Goal: Find specific page/section: Find specific page/section

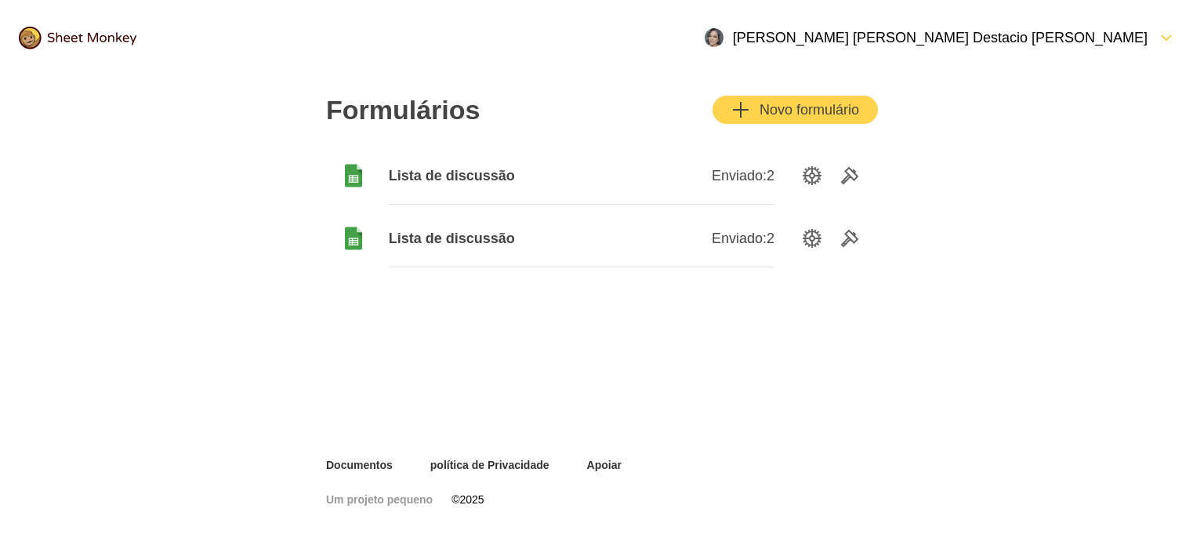
click at [481, 177] on font "Lista de discussão" at bounding box center [452, 176] width 126 height 16
click at [850, 173] on icon "Ferramentas" at bounding box center [849, 175] width 19 height 19
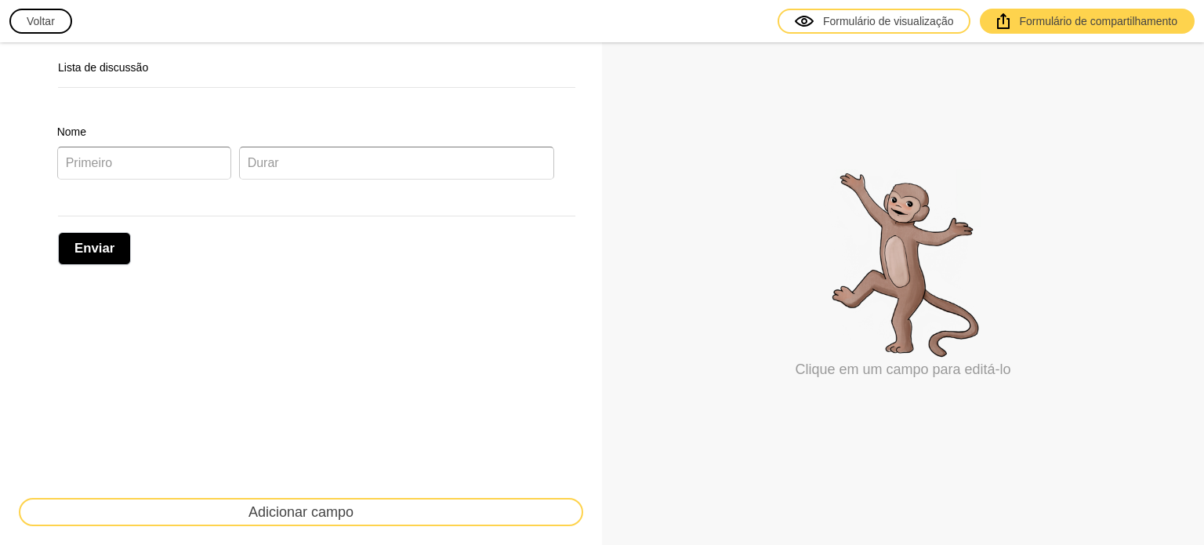
click at [39, 22] on font "Voltar" at bounding box center [41, 21] width 28 height 13
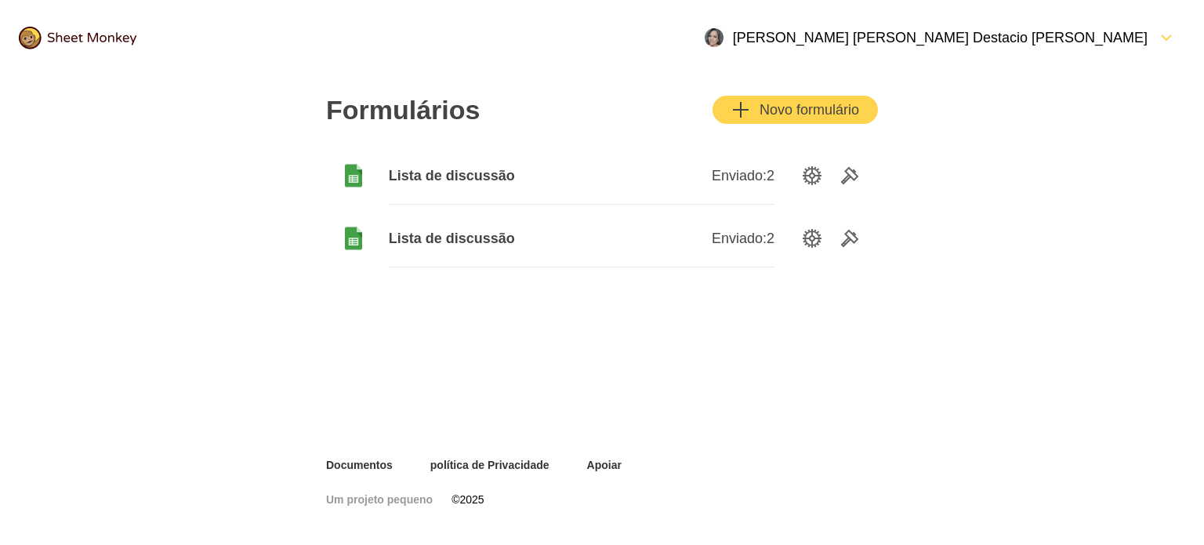
click at [347, 180] on icon at bounding box center [353, 176] width 17 height 23
